Goal: Task Accomplishment & Management: Manage account settings

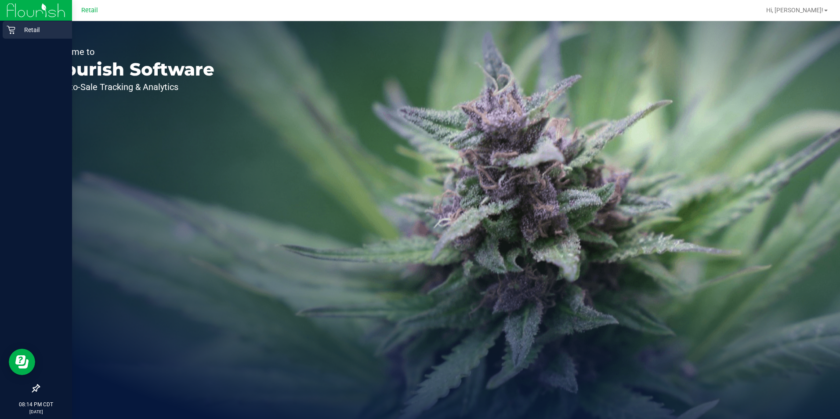
click at [3, 25] on div "Retail" at bounding box center [37, 30] width 69 height 18
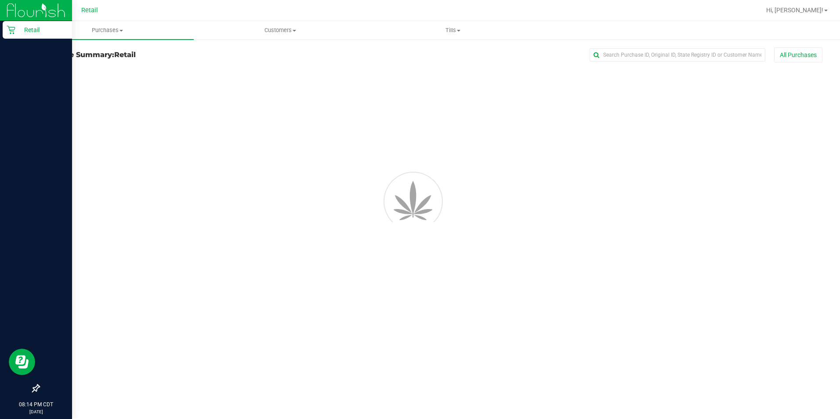
click at [30, 35] on div "Retail" at bounding box center [37, 30] width 69 height 18
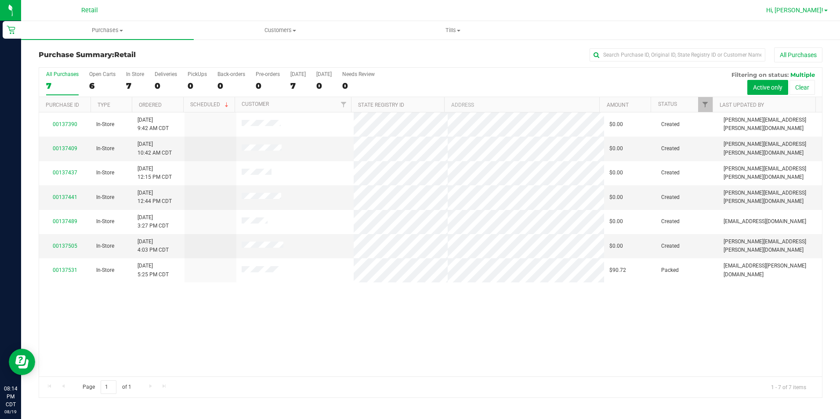
click at [816, 10] on span "Hi, [PERSON_NAME]!" at bounding box center [795, 10] width 57 height 7
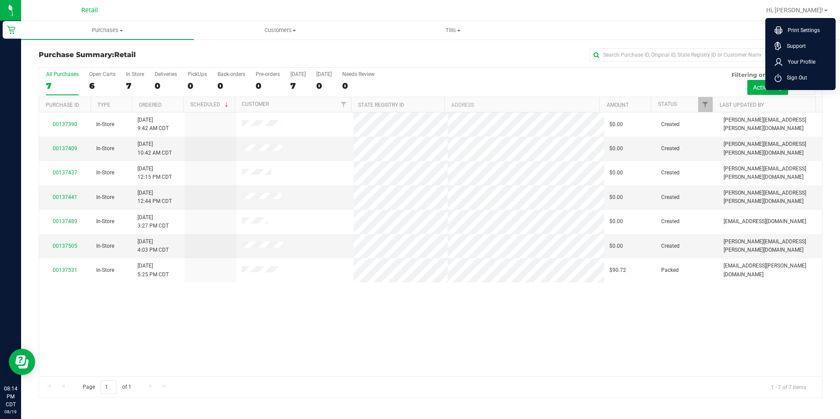
click at [473, 68] on div "All Purchases 7 Open Carts 6 In Store 7 Deliveries 0 PickUps 0 Back-orders 0 Pr…" at bounding box center [430, 71] width 783 height 7
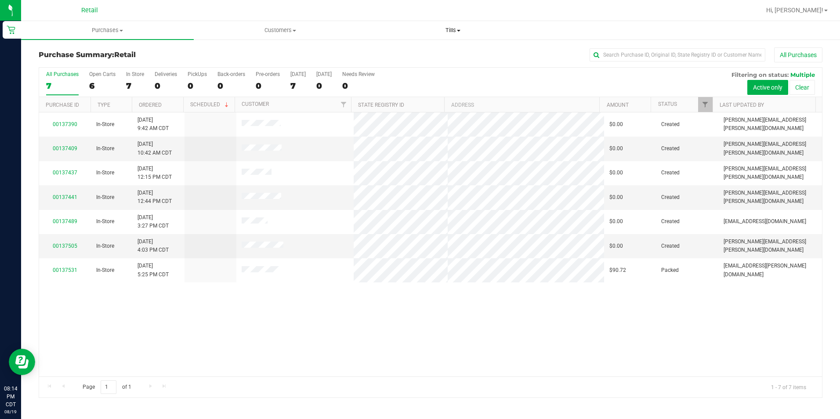
click at [453, 33] on span "Tills" at bounding box center [453, 30] width 172 height 8
click at [392, 57] on span "Manage tills" at bounding box center [396, 52] width 59 height 7
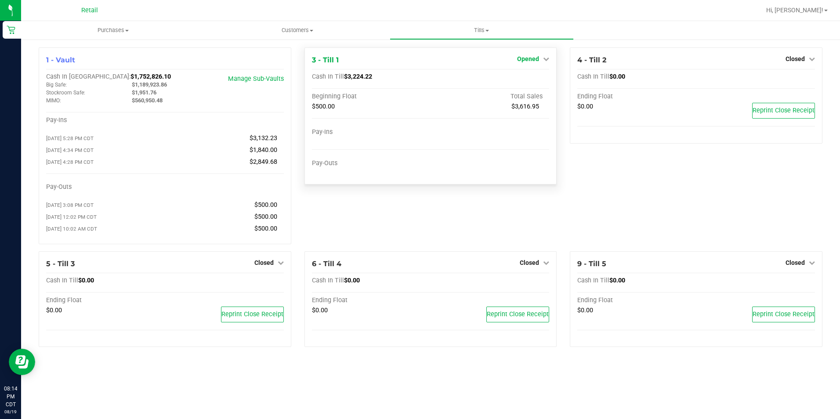
click at [540, 55] on link "Opened" at bounding box center [533, 58] width 32 height 7
click at [524, 78] on link "Close Till" at bounding box center [530, 77] width 24 height 7
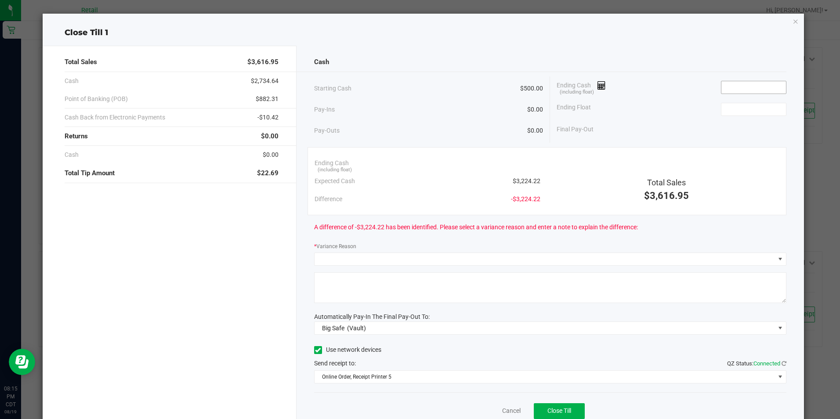
click at [733, 87] on input at bounding box center [754, 87] width 65 height 12
click at [735, 109] on input at bounding box center [754, 109] width 65 height 12
type input "$3,224.26"
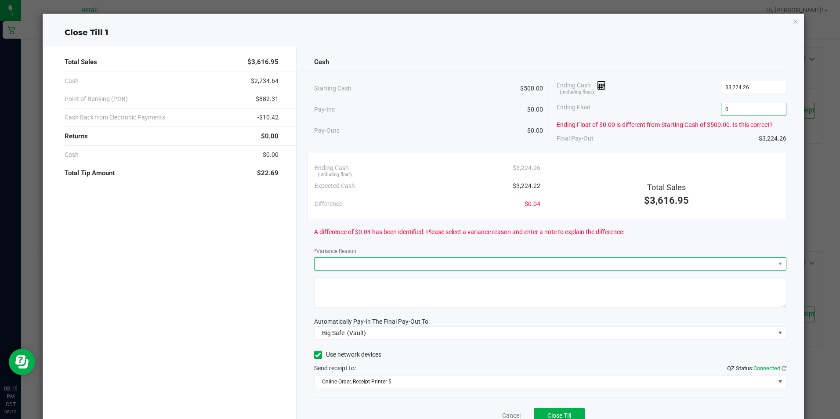
click at [447, 265] on span at bounding box center [545, 264] width 461 height 12
type input "$0.00"
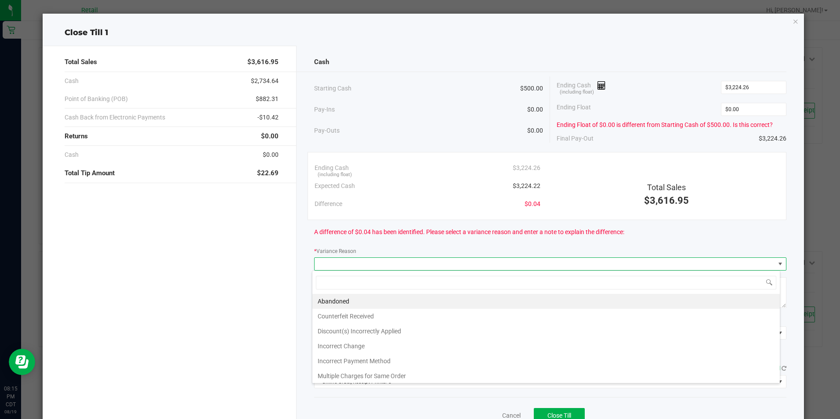
scroll to position [13, 469]
click at [356, 344] on li "Incorrect Change" at bounding box center [547, 346] width 468 height 15
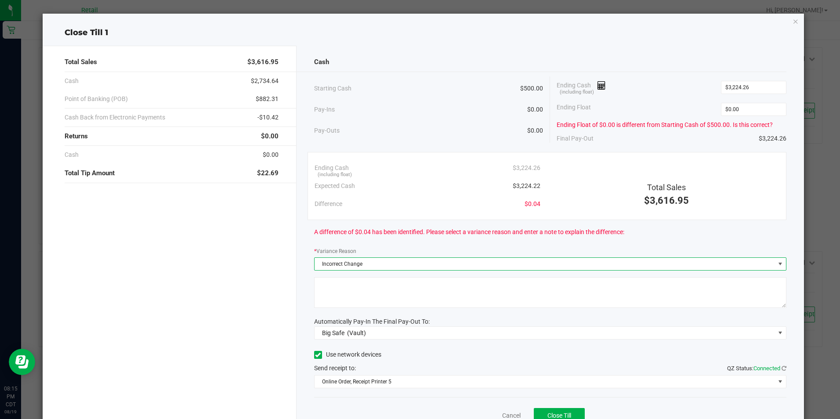
click at [385, 285] on textarea at bounding box center [550, 292] width 472 height 31
type textarea "Human Error."
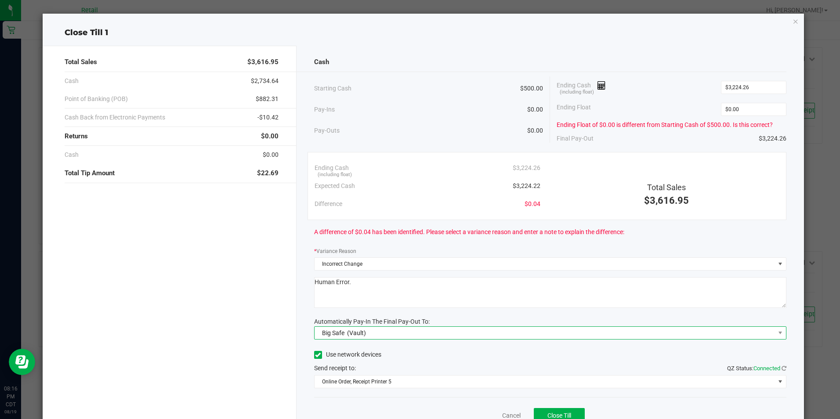
click at [534, 333] on span "Big Safe (Vault)" at bounding box center [545, 333] width 461 height 12
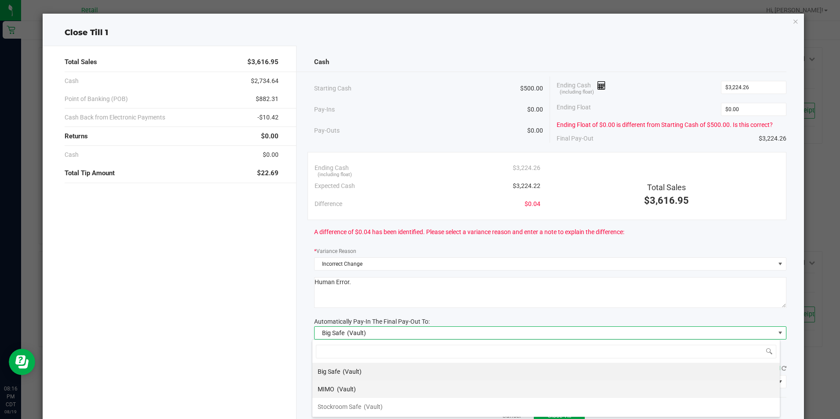
click at [353, 389] on span "(Vault)" at bounding box center [346, 389] width 19 height 7
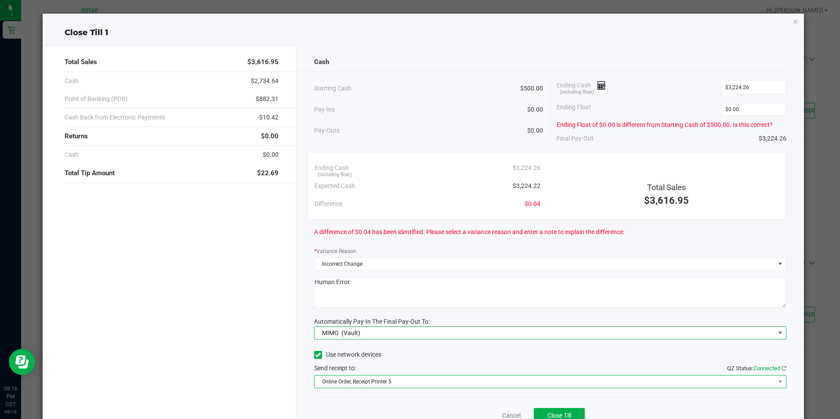
click at [395, 384] on span "Online Order, Receipt Printer 5" at bounding box center [545, 382] width 461 height 12
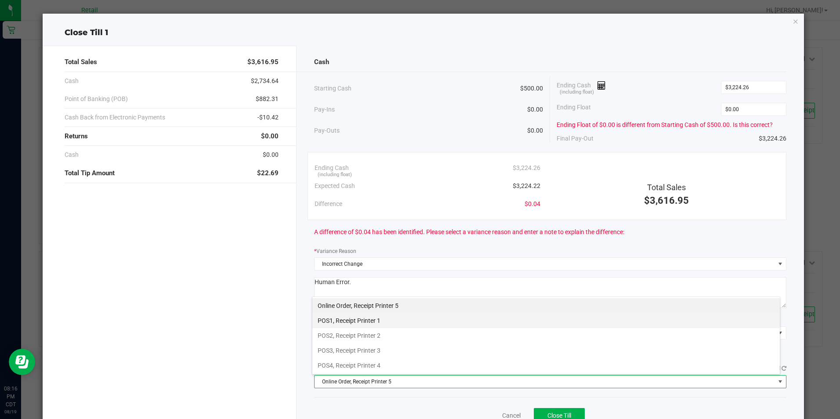
click at [383, 320] on li "POS1, Receipt Printer 1" at bounding box center [547, 320] width 468 height 15
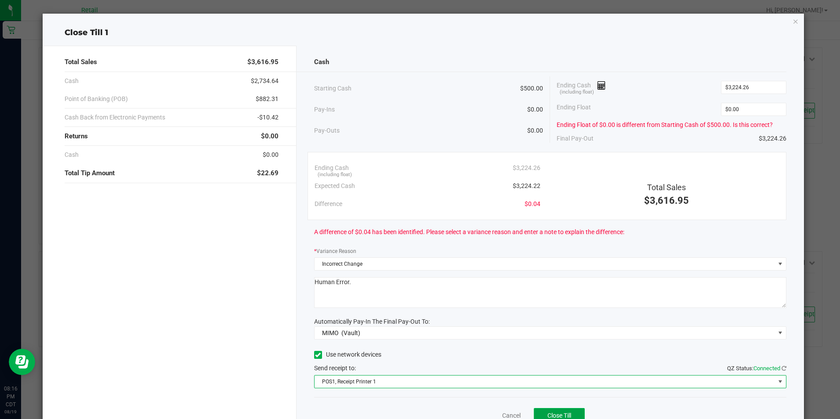
click at [548, 414] on span "Close Till" at bounding box center [560, 415] width 24 height 7
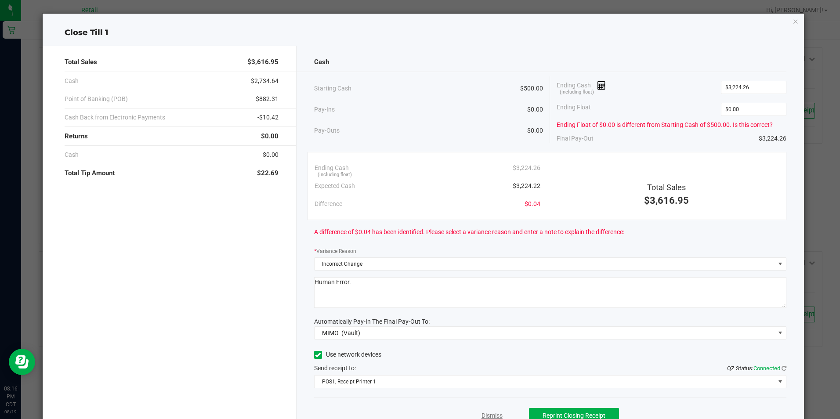
click at [486, 414] on link "Dismiss" at bounding box center [492, 415] width 21 height 9
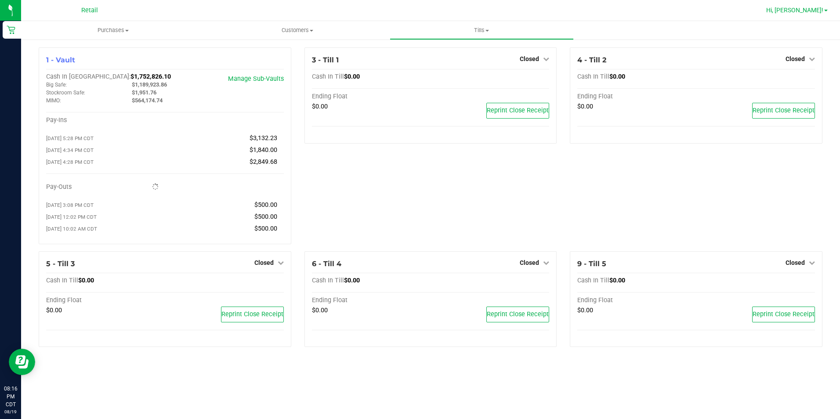
click at [818, 8] on span "Hi, [PERSON_NAME]!" at bounding box center [795, 10] width 57 height 7
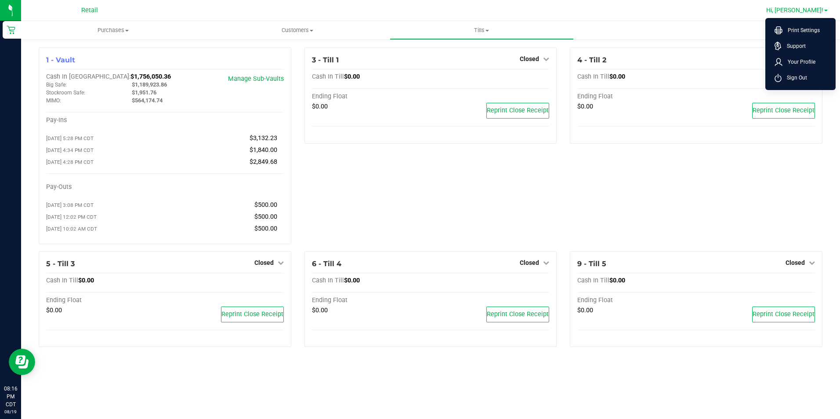
click at [804, 81] on span "Sign Out" at bounding box center [794, 77] width 25 height 9
